Goal: Information Seeking & Learning: Learn about a topic

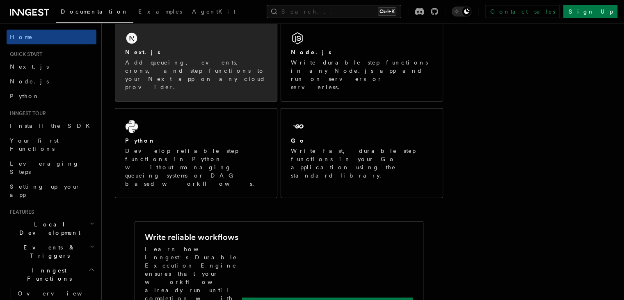
scroll to position [164, 0]
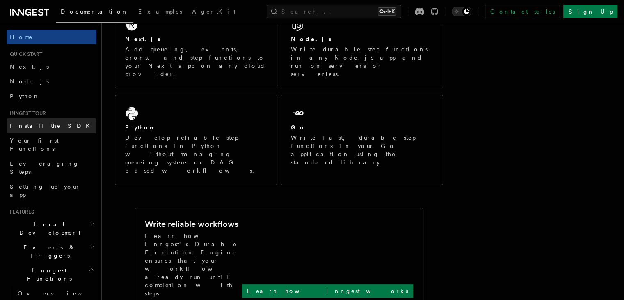
click at [62, 132] on link "Install the SDK" at bounding box center [52, 125] width 90 height 15
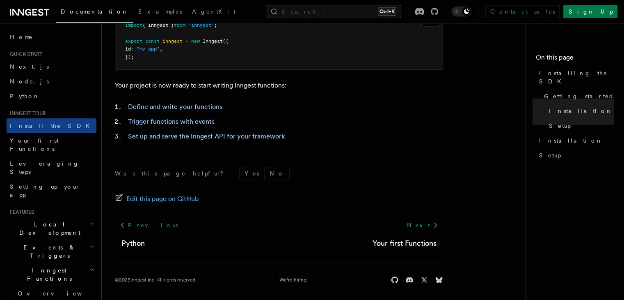
scroll to position [382, 0]
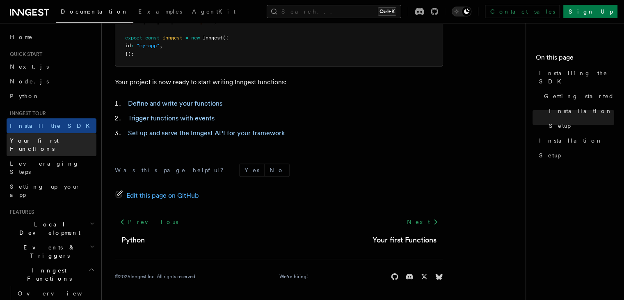
click at [43, 140] on span "Your first Functions" at bounding box center [34, 144] width 49 height 15
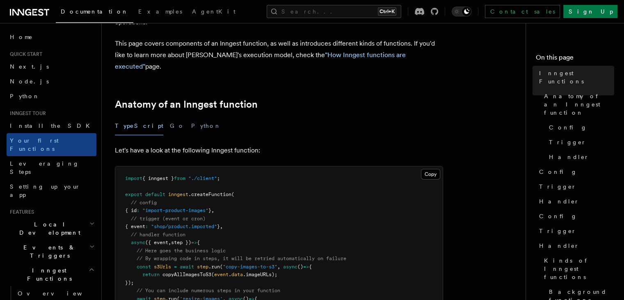
scroll to position [123, 0]
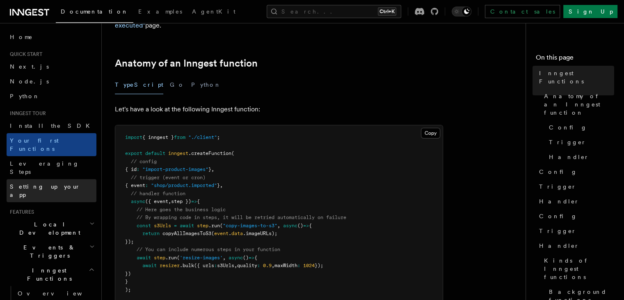
click at [25, 183] on span "Setting up your app" at bounding box center [45, 190] width 71 height 15
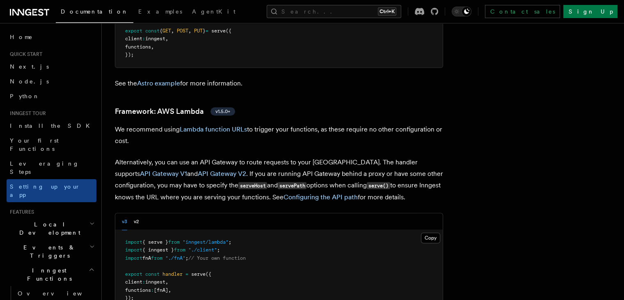
scroll to position [821, 0]
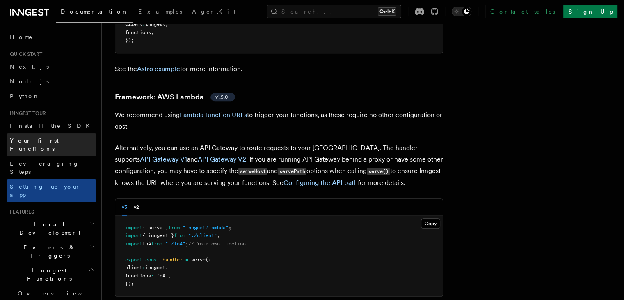
click at [53, 134] on link "Your first Functions" at bounding box center [52, 144] width 90 height 23
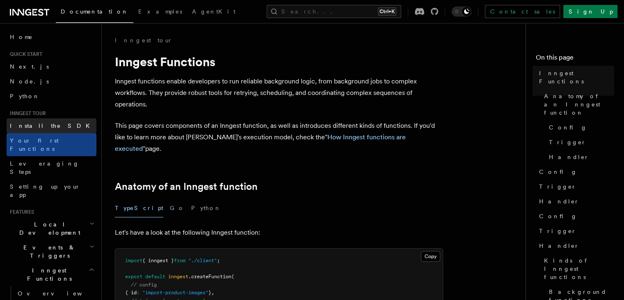
click at [54, 119] on link "Install the SDK" at bounding box center [52, 125] width 90 height 15
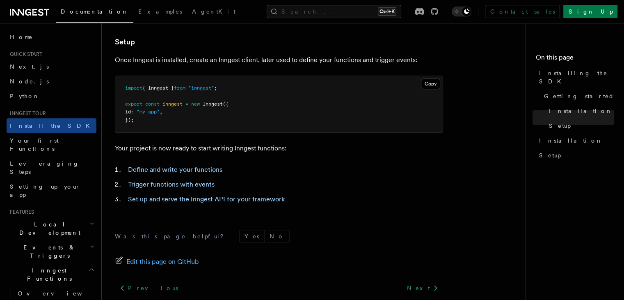
scroll to position [382, 0]
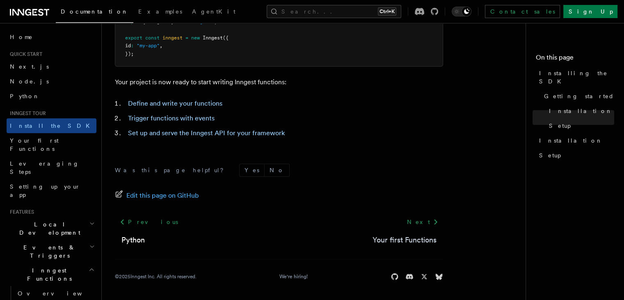
click at [412, 242] on link "Your first Functions" at bounding box center [405, 239] width 64 height 11
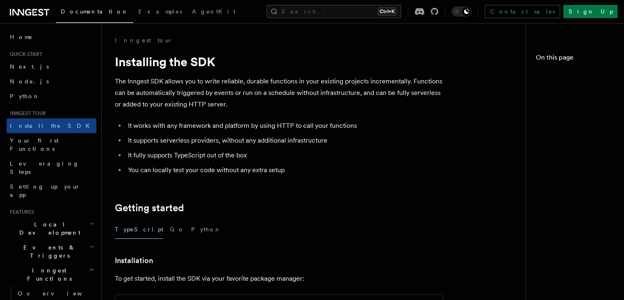
scroll to position [382, 0]
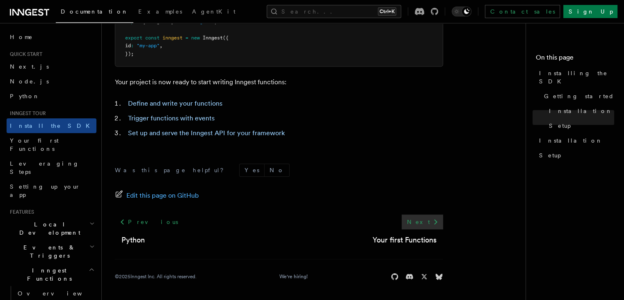
click at [433, 220] on icon at bounding box center [436, 222] width 10 height 10
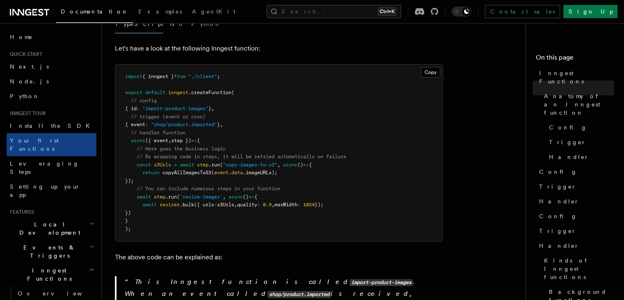
scroll to position [185, 0]
